Goal: Book appointment/travel/reservation

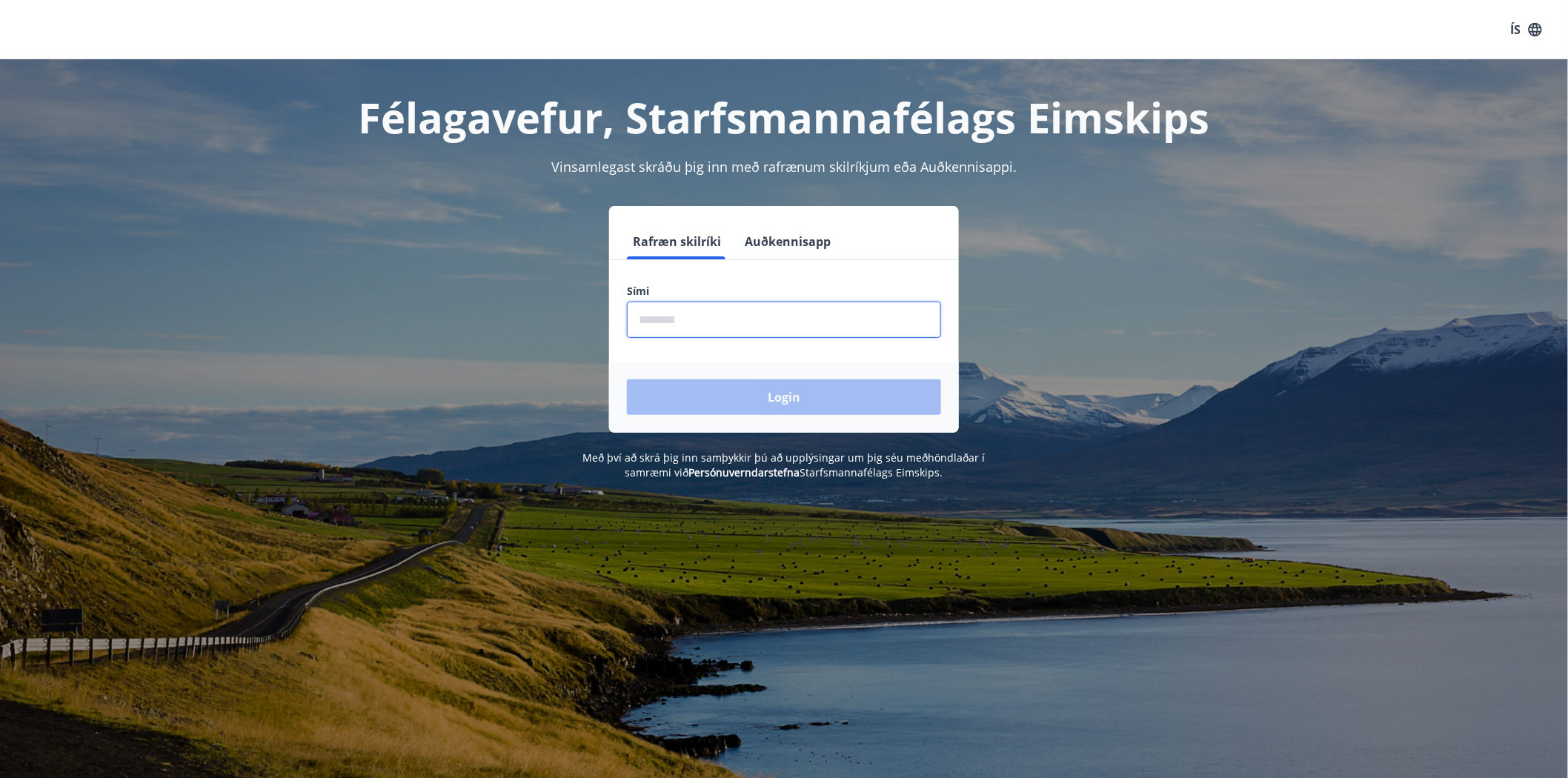
click at [717, 314] on input "phone" at bounding box center [784, 320] width 314 height 36
type input "********"
click at [736, 392] on button "Login" at bounding box center [784, 397] width 314 height 35
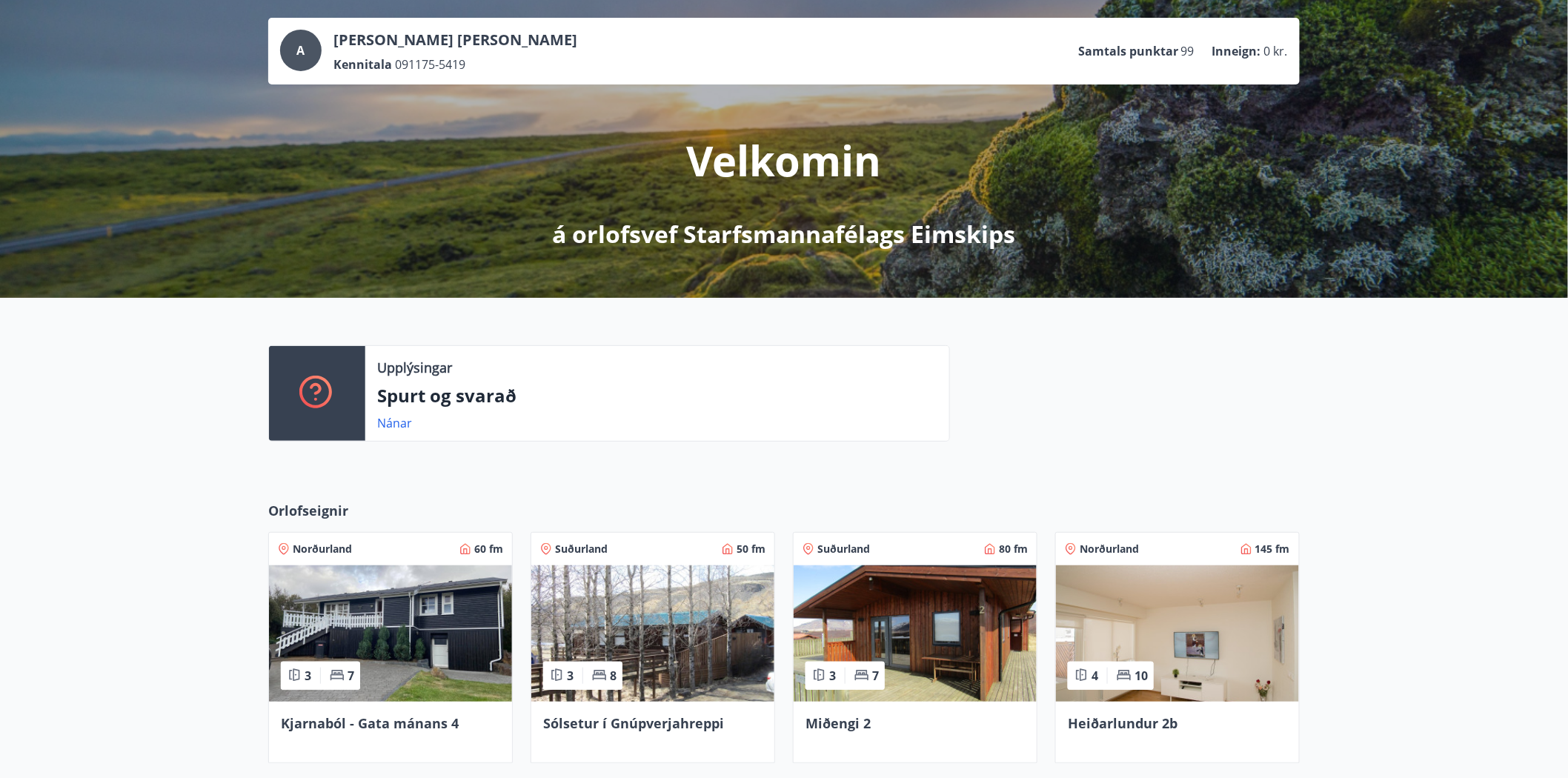
scroll to position [164, 0]
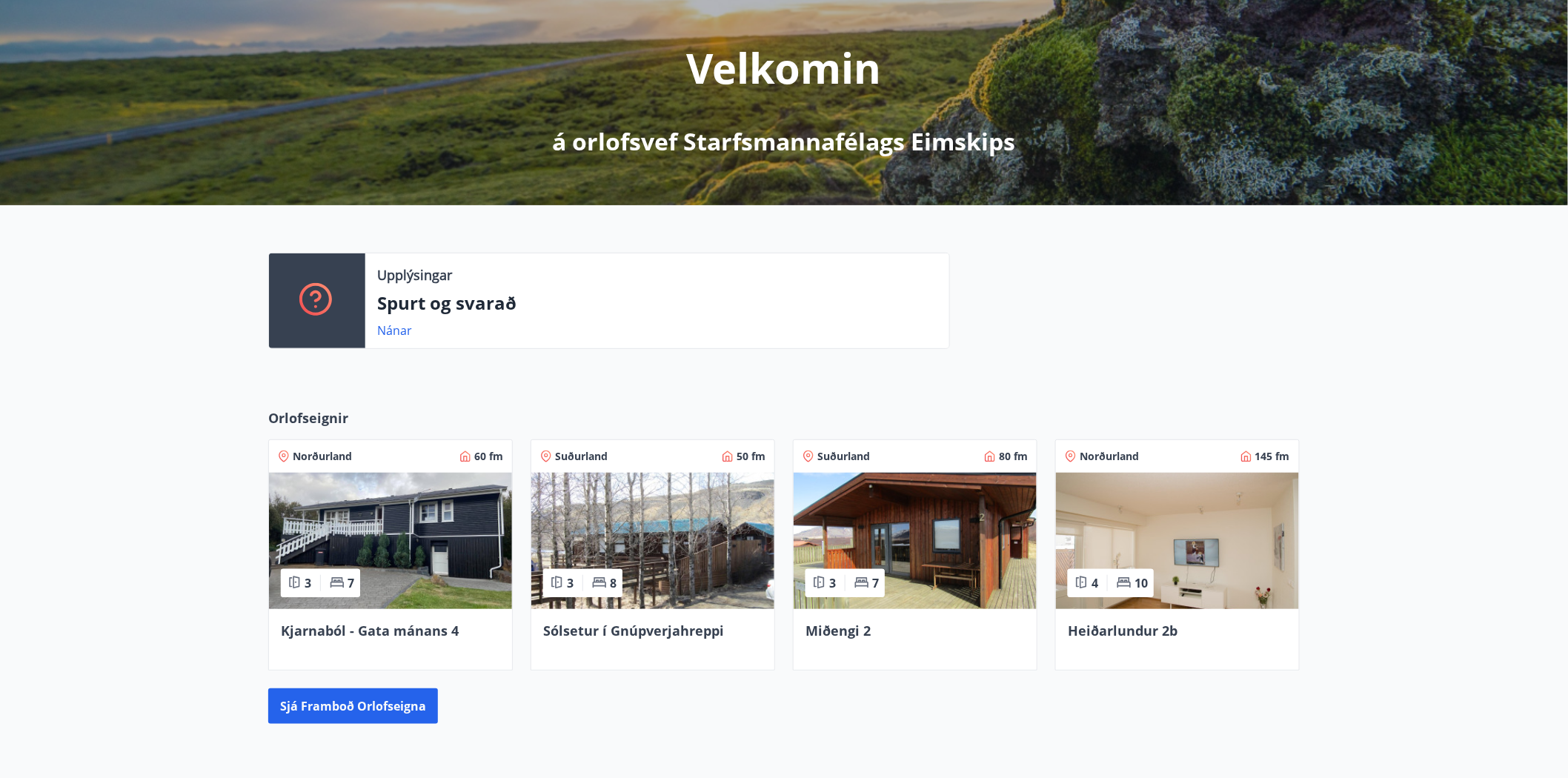
click at [389, 536] on img at bounding box center [391, 540] width 243 height 136
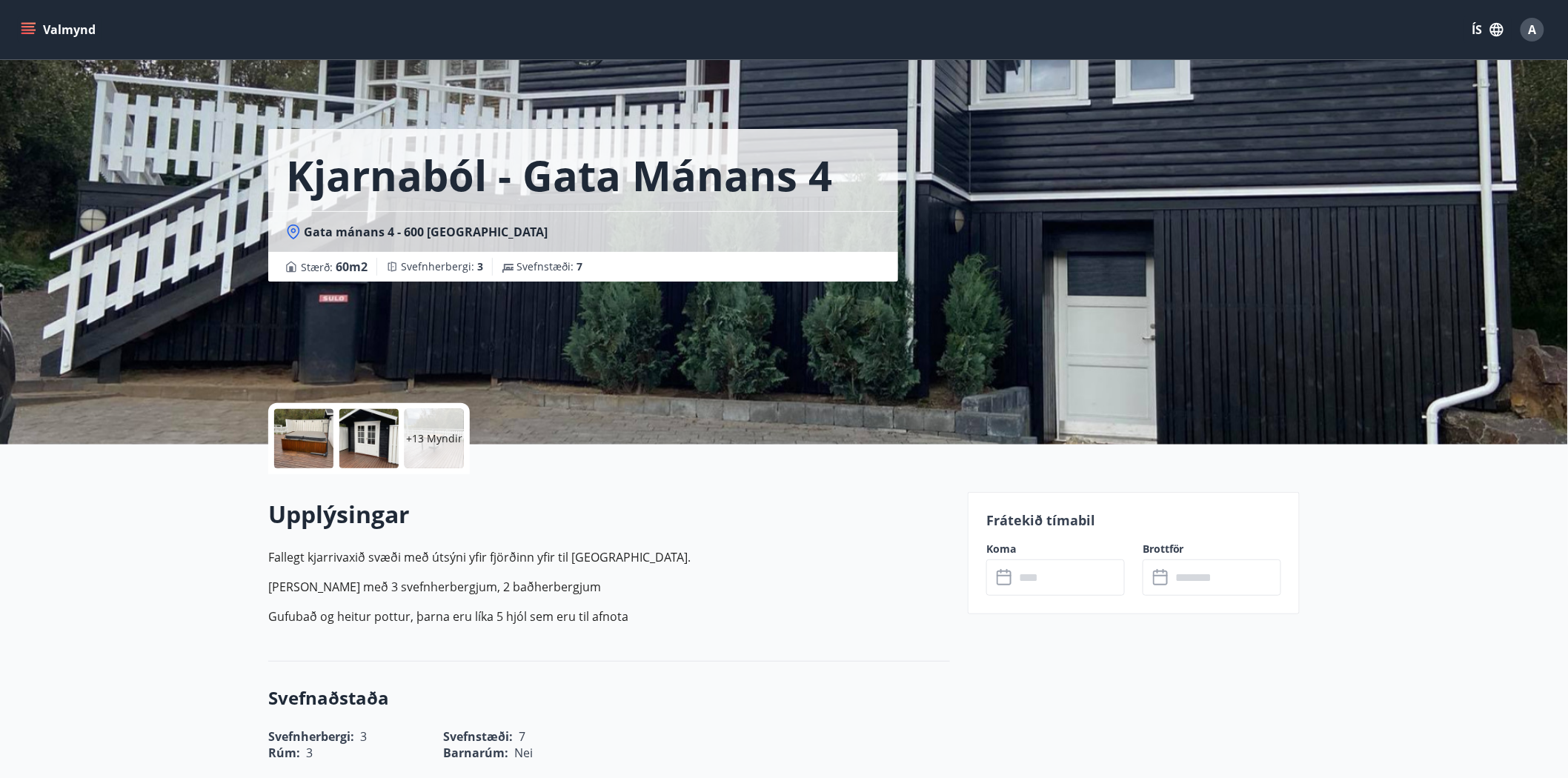
click at [1030, 576] on input "text" at bounding box center [1069, 577] width 110 height 36
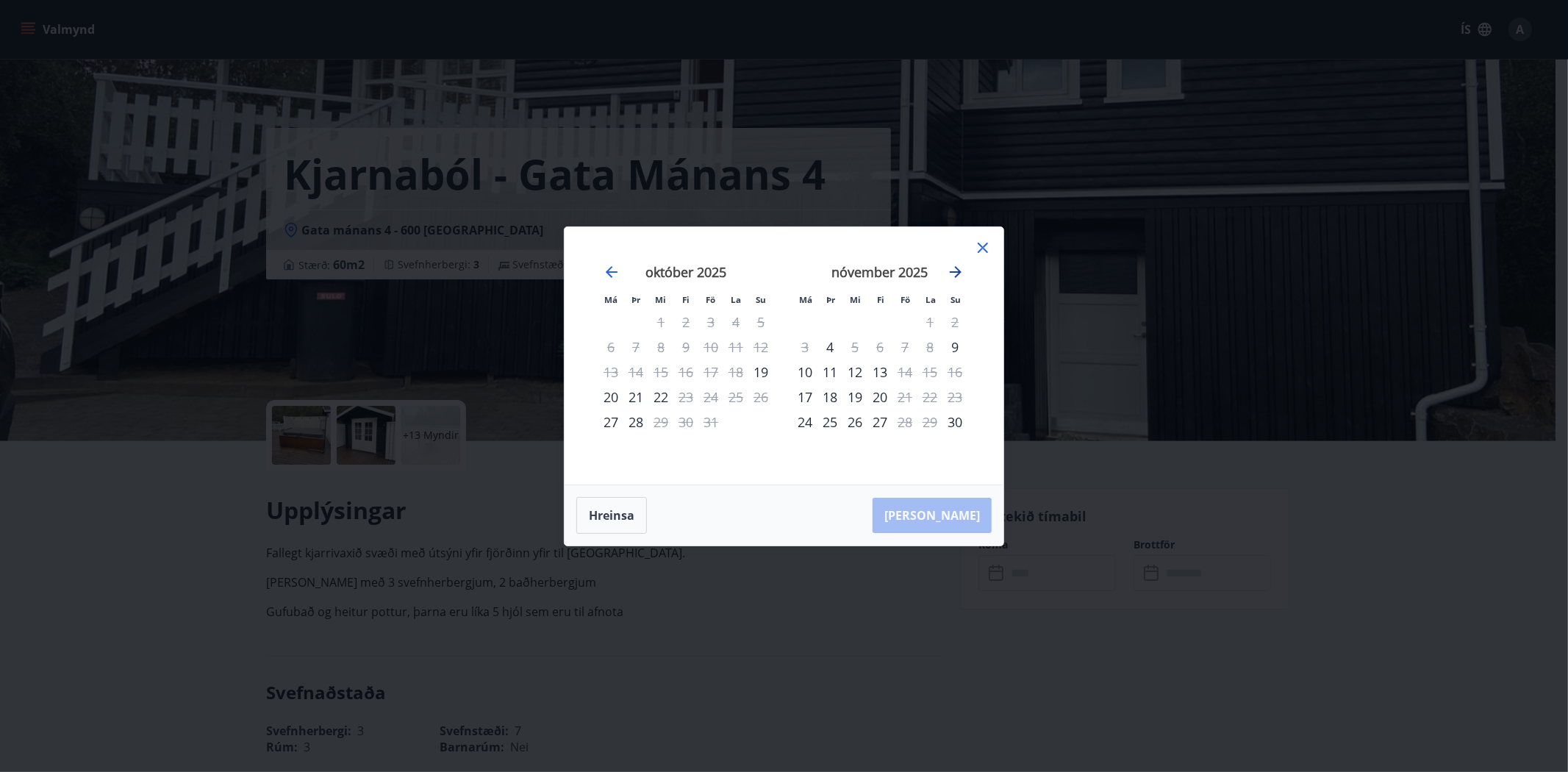
click at [947, 273] on icon "Move forward to switch to the next month." at bounding box center [955, 272] width 18 height 18
click at [949, 272] on icon "Move forward to switch to the next month." at bounding box center [955, 272] width 12 height 12
click at [960, 272] on icon "Move forward to switch to the next month." at bounding box center [955, 272] width 12 height 12
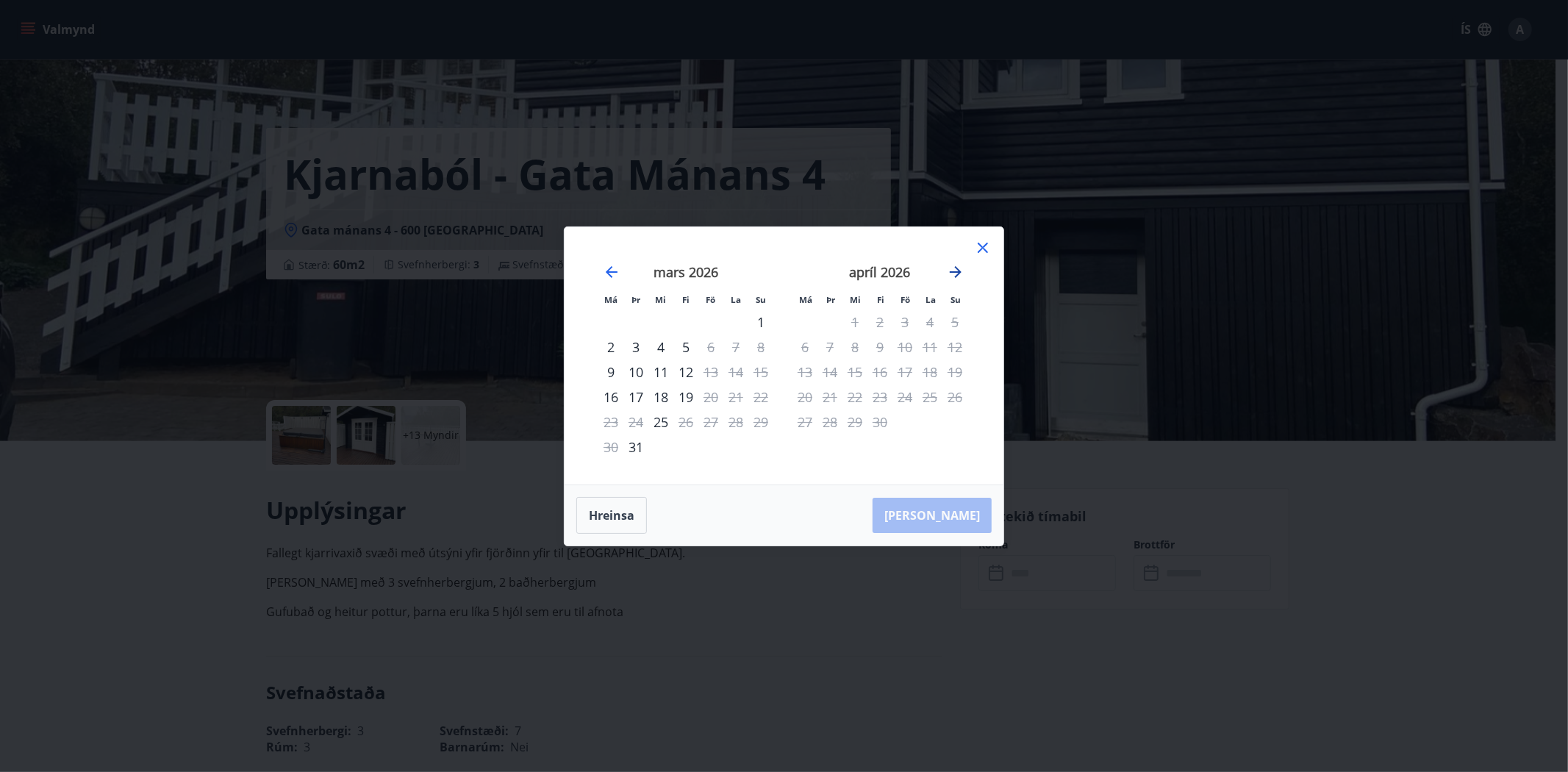
click at [951, 273] on icon "Move forward to switch to the next month." at bounding box center [955, 272] width 18 height 18
click at [983, 251] on icon at bounding box center [982, 247] width 18 height 18
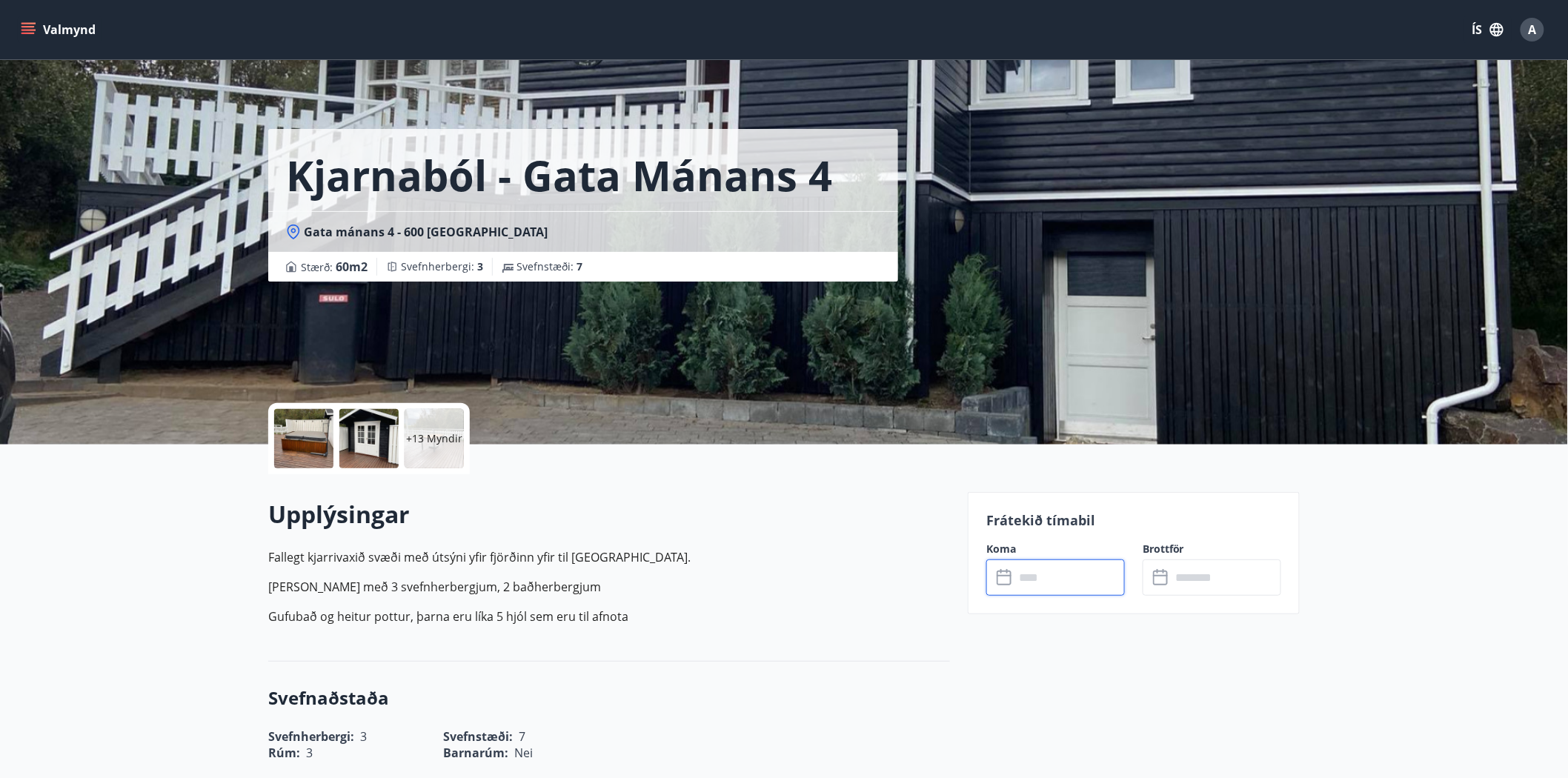
scroll to position [164, 0]
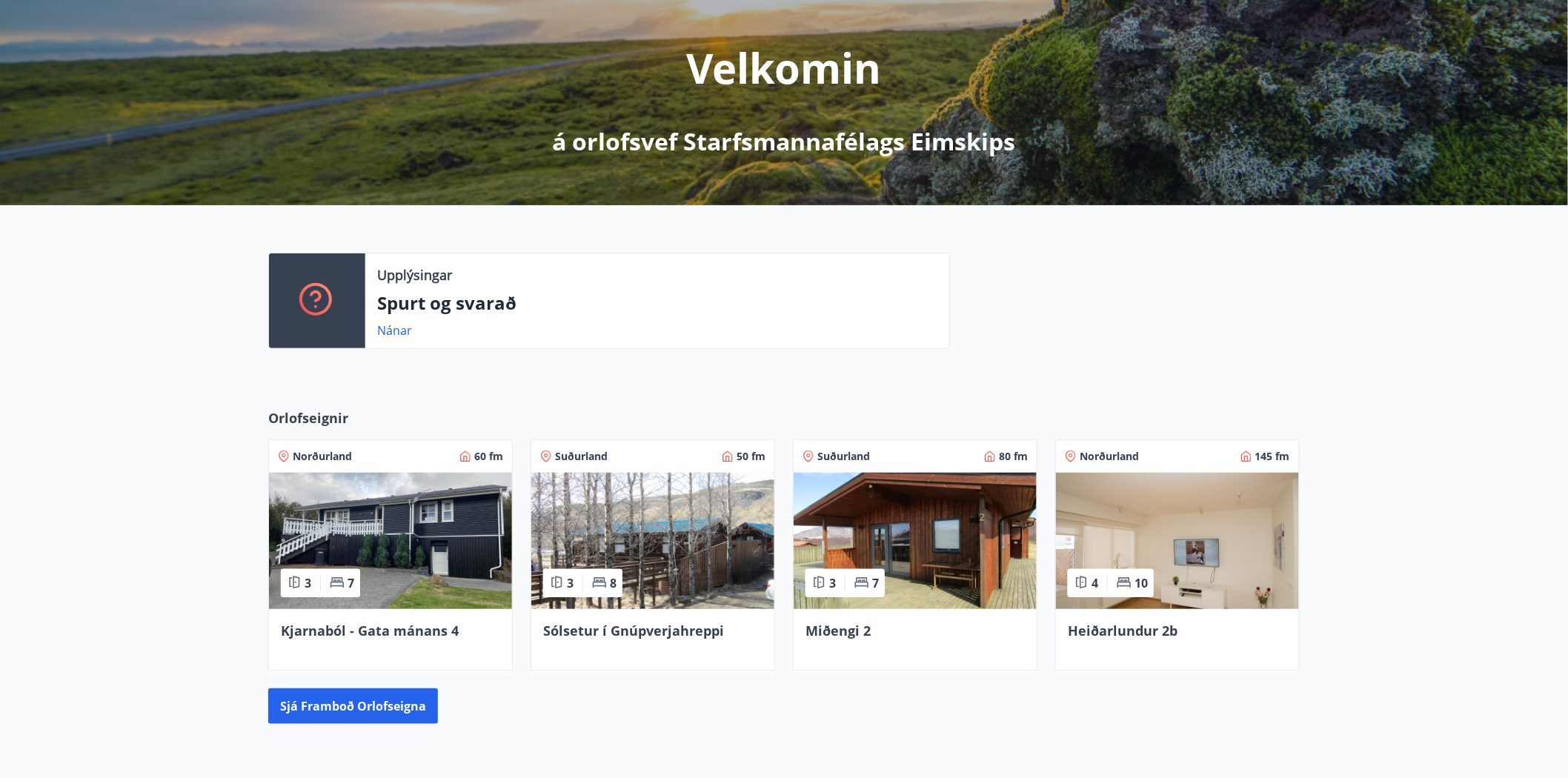
click at [1183, 527] on img at bounding box center [1177, 540] width 243 height 136
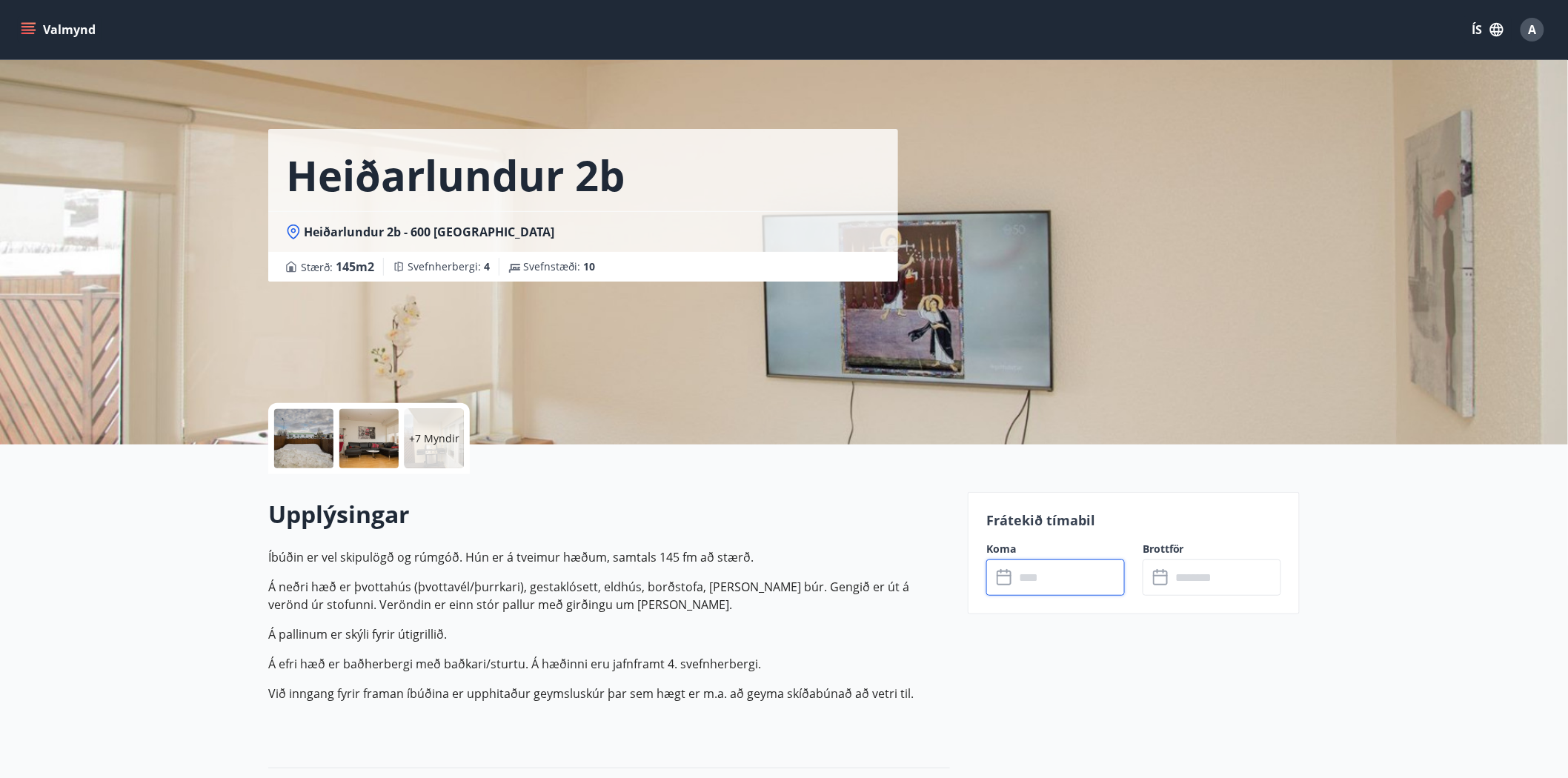
click at [1067, 581] on input "text" at bounding box center [1069, 577] width 110 height 36
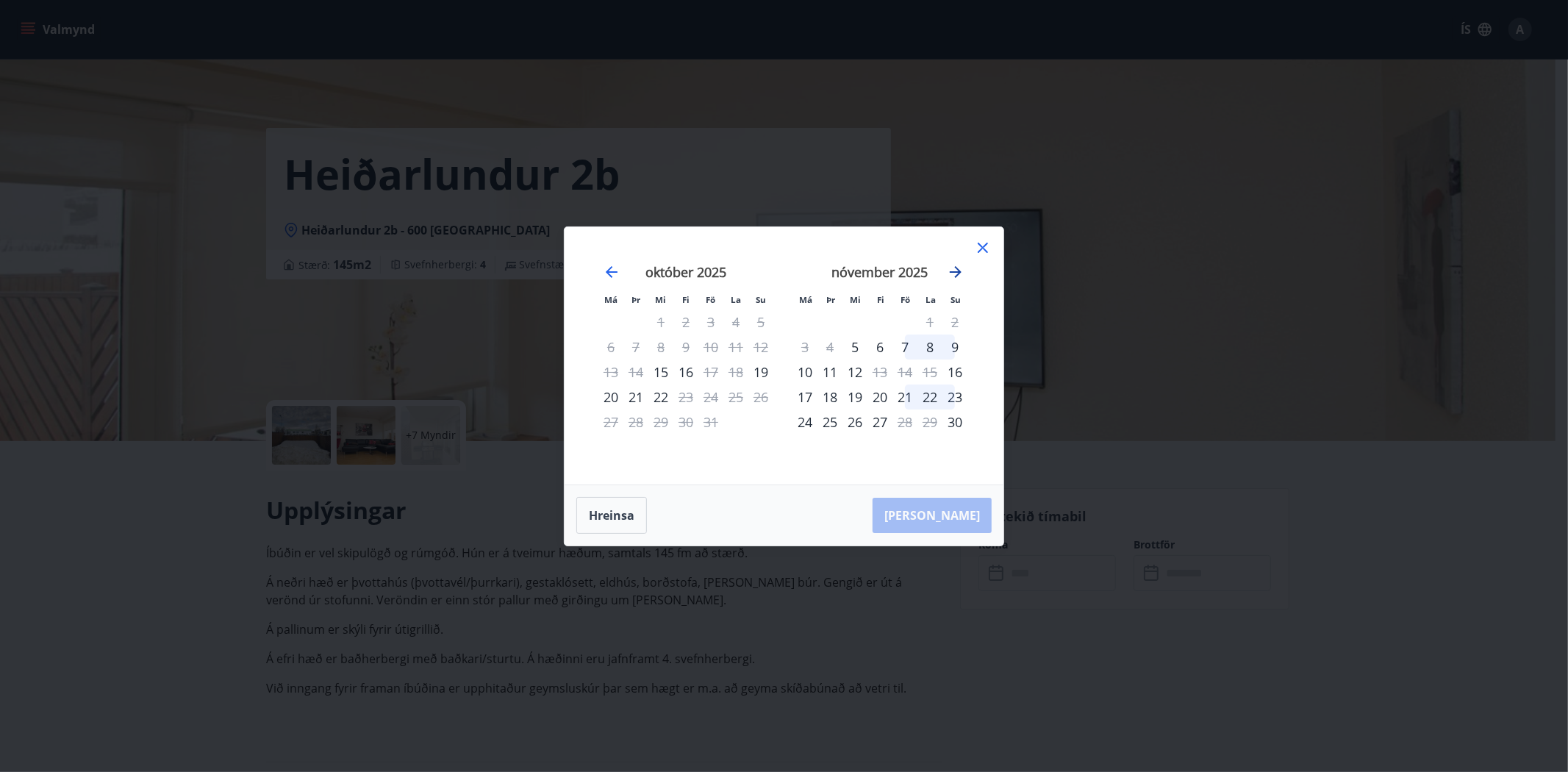
click at [959, 267] on icon "Move forward to switch to the next month." at bounding box center [955, 272] width 18 height 18
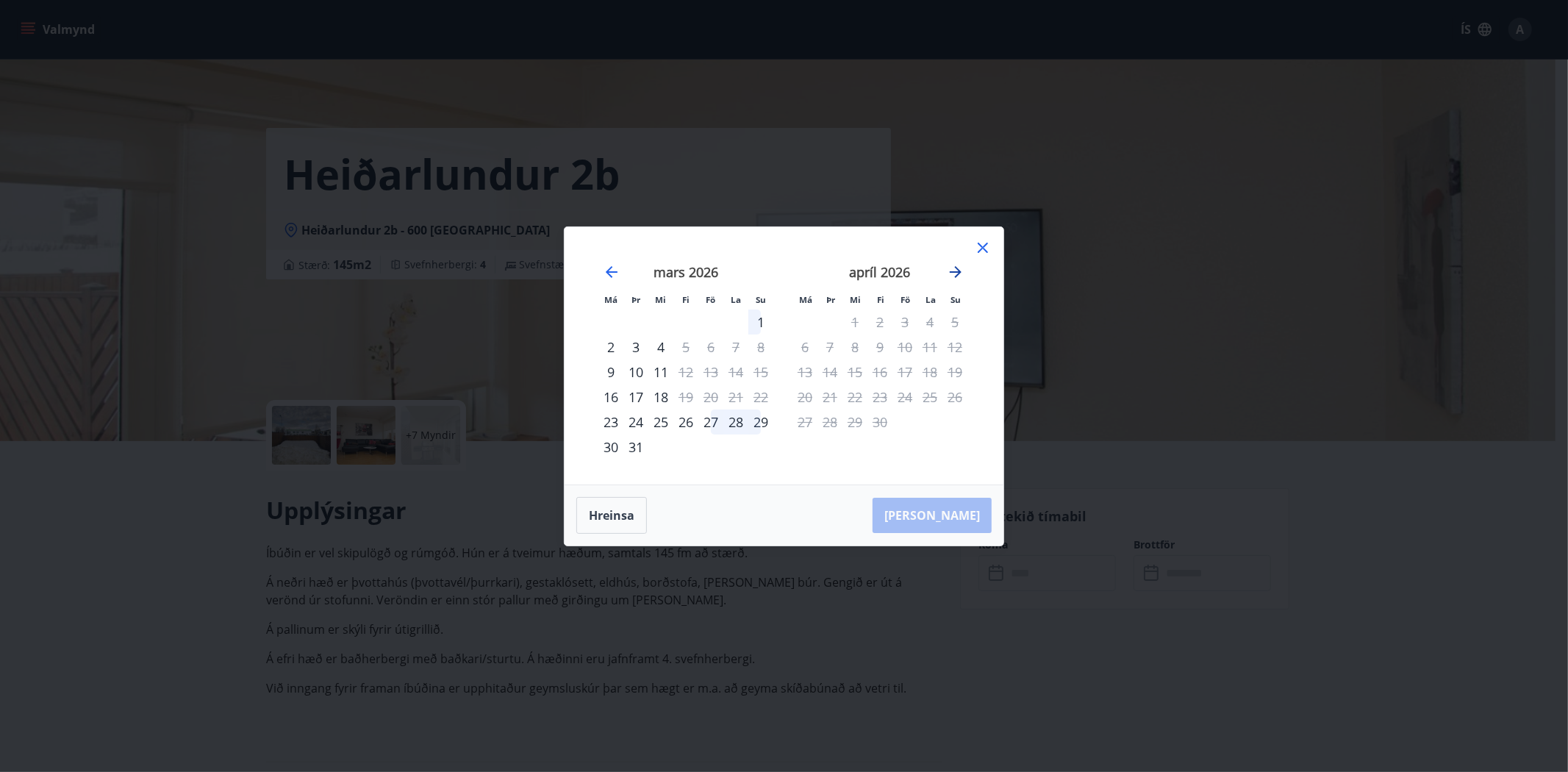
click at [959, 267] on icon "Move forward to switch to the next month." at bounding box center [955, 272] width 18 height 18
click at [987, 254] on icon at bounding box center [982, 247] width 18 height 18
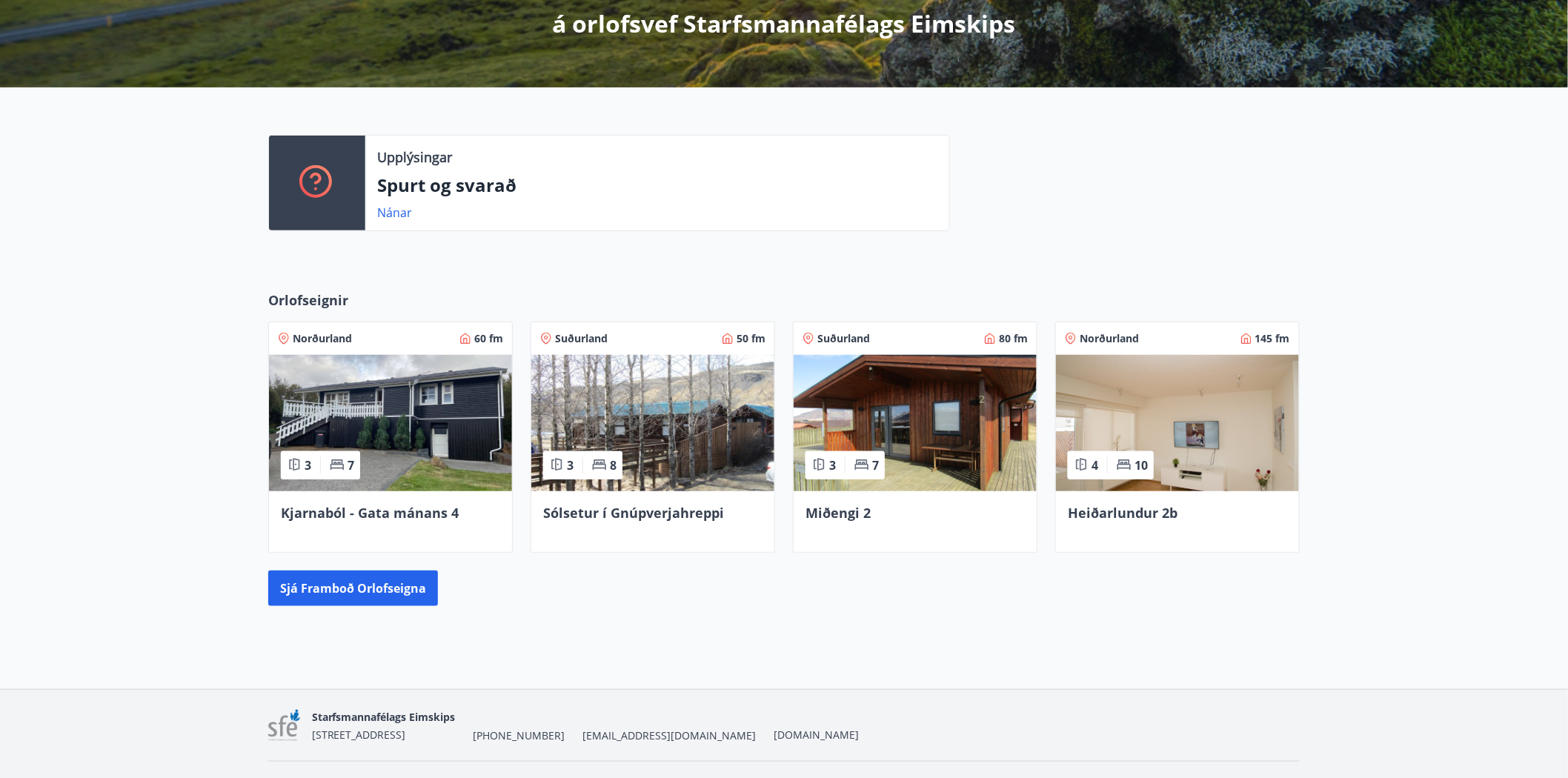
scroll to position [317, 0]
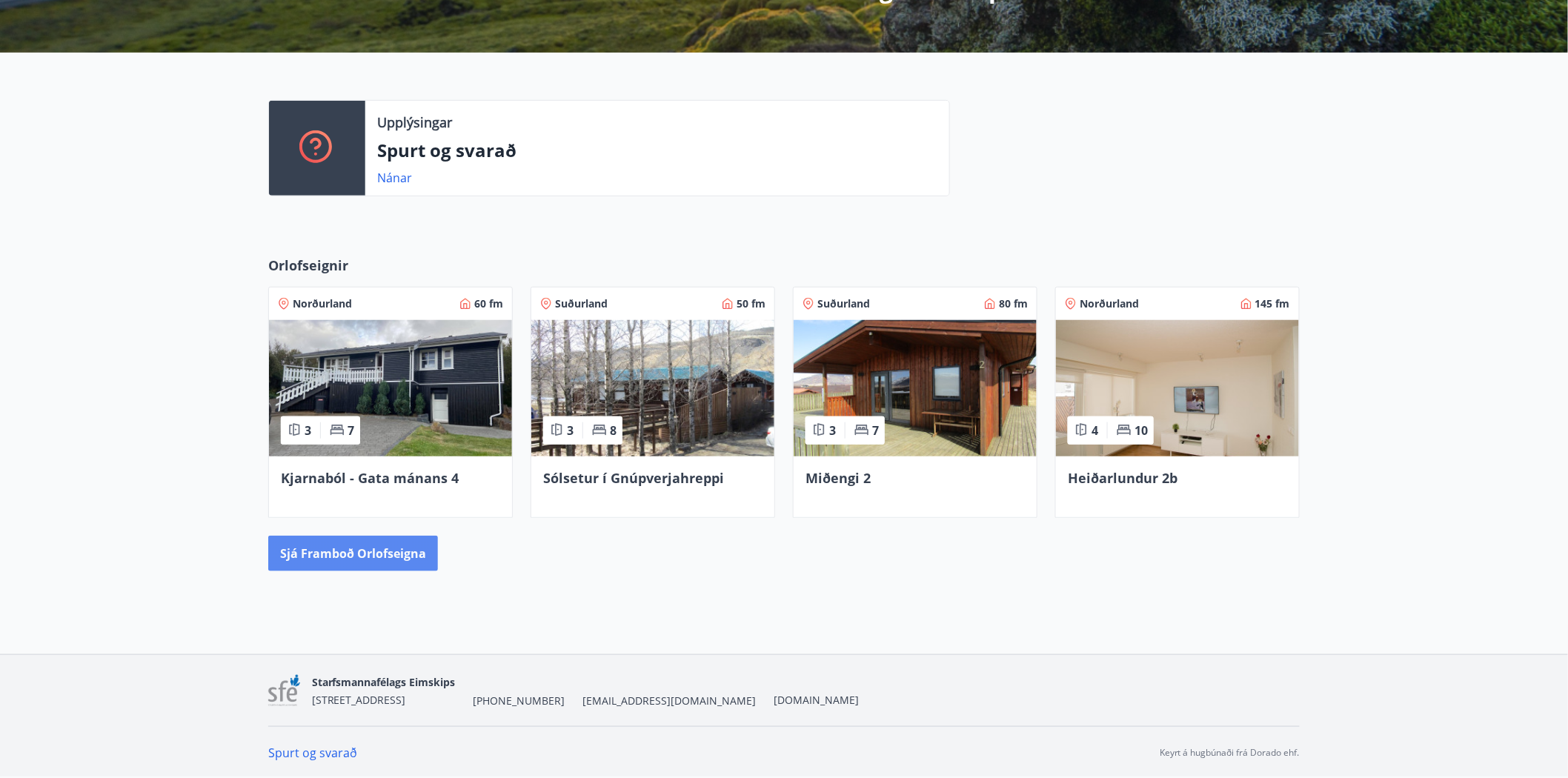
click at [320, 555] on button "Sjá framboð orlofseigna" at bounding box center [353, 553] width 170 height 35
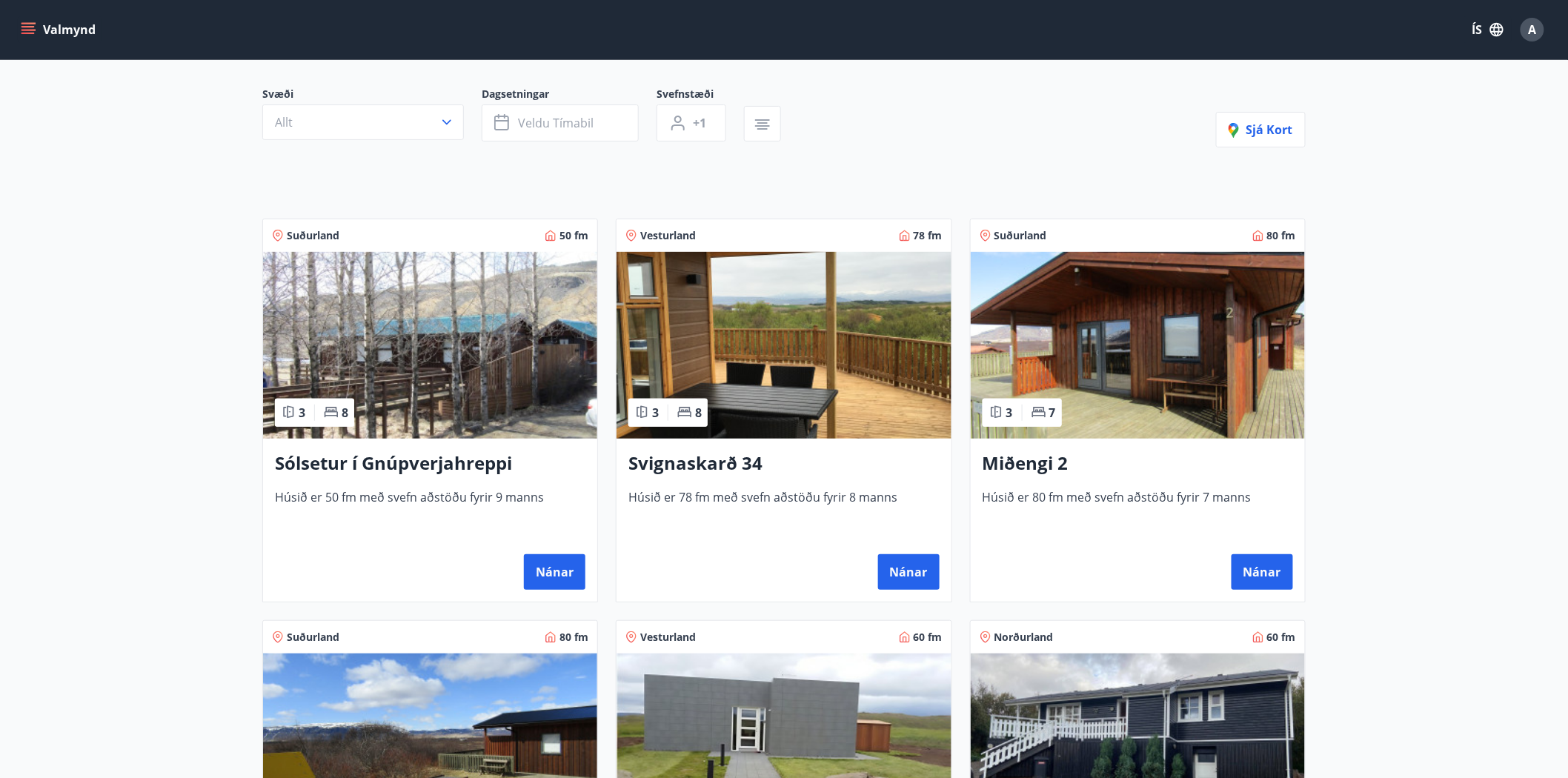
scroll to position [39, 0]
